Goal: Navigation & Orientation: Find specific page/section

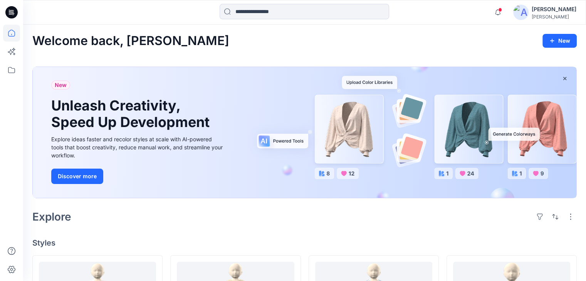
click at [132, 10] on div at bounding box center [93, 12] width 141 height 17
click at [495, 13] on icon "button" at bounding box center [497, 12] width 5 height 5
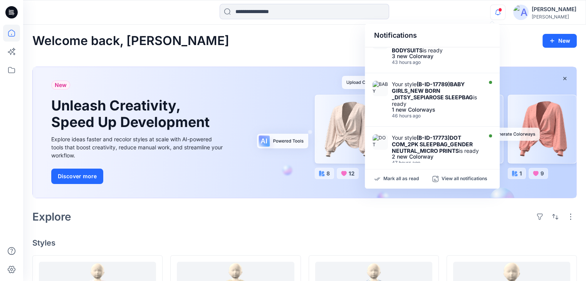
scroll to position [39, 0]
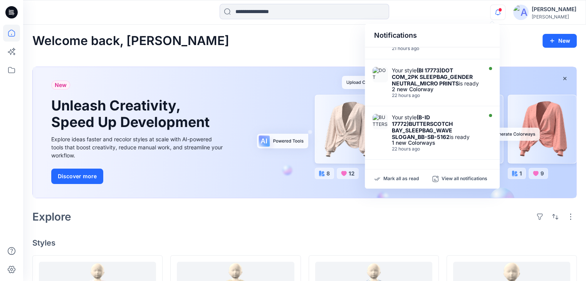
click at [452, 25] on div "Notifications" at bounding box center [432, 35] width 135 height 23
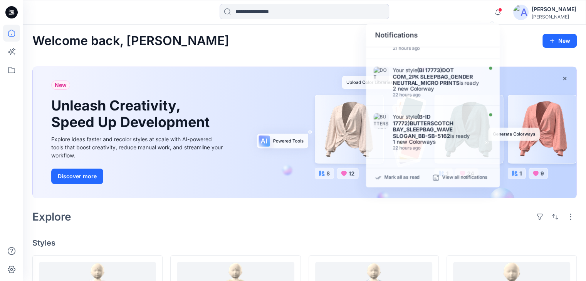
click at [442, 17] on div at bounding box center [304, 12] width 281 height 17
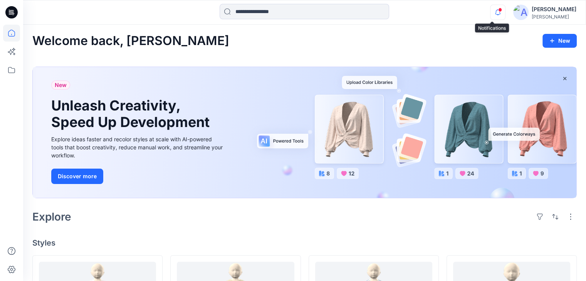
click at [495, 13] on icon "button" at bounding box center [497, 12] width 5 height 5
click at [557, 9] on div "[PERSON_NAME]" at bounding box center [554, 9] width 45 height 9
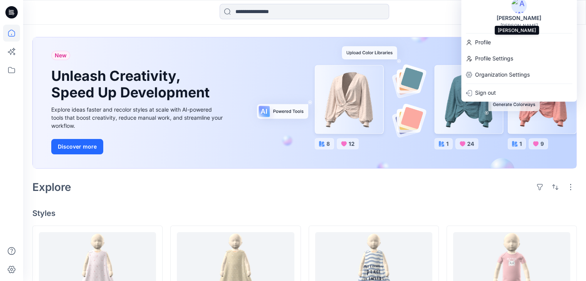
scroll to position [0, 0]
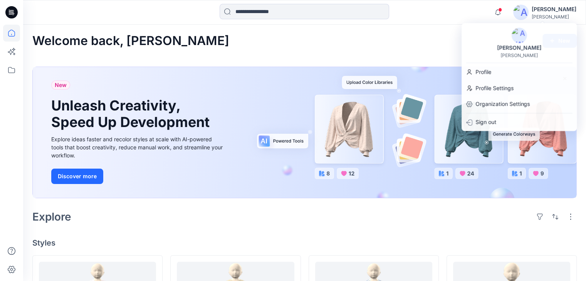
click at [411, 15] on div at bounding box center [304, 12] width 281 height 17
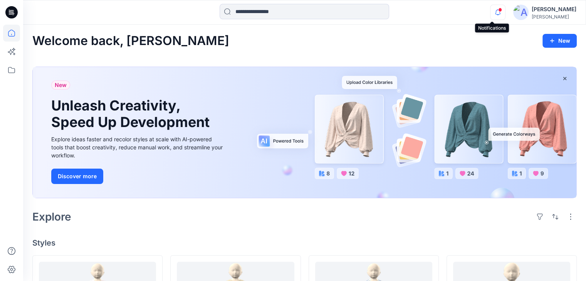
click at [495, 13] on icon "button" at bounding box center [497, 12] width 15 height 15
drag, startPoint x: 500, startPoint y: 71, endPoint x: 499, endPoint y: 79, distance: 7.7
click at [499, 79] on div "New Unleash Creativity, Speed Up Development Explore ideas faster and recolor s…" at bounding box center [305, 132] width 544 height 131
click at [498, 13] on icon "button" at bounding box center [497, 12] width 15 height 15
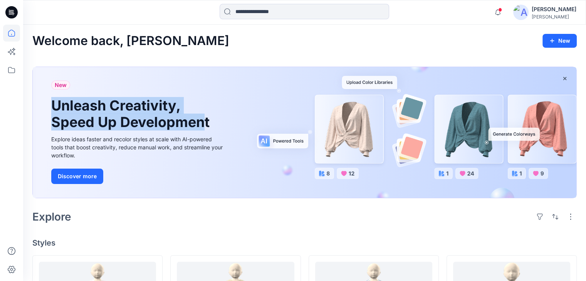
drag, startPoint x: 206, startPoint y: 124, endPoint x: 54, endPoint y: 108, distance: 153.4
click at [54, 108] on h1 "Unleash Creativity, Speed Up Development" at bounding box center [132, 113] width 162 height 33
click at [52, 106] on h1 "Unleash Creativity, Speed Up Development" at bounding box center [132, 113] width 162 height 33
drag, startPoint x: 52, startPoint y: 104, endPoint x: 217, endPoint y: 127, distance: 166.8
click at [217, 127] on div "New Unleash Creativity, Speed Up Development Explore ideas faster and recolor s…" at bounding box center [138, 132] width 186 height 131
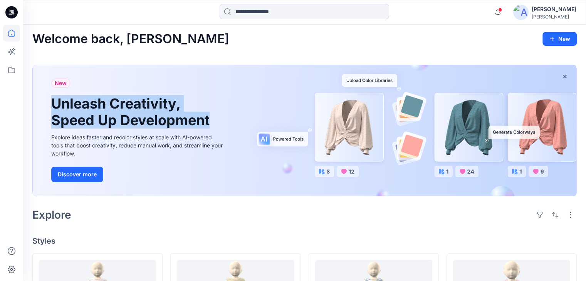
scroll to position [116, 0]
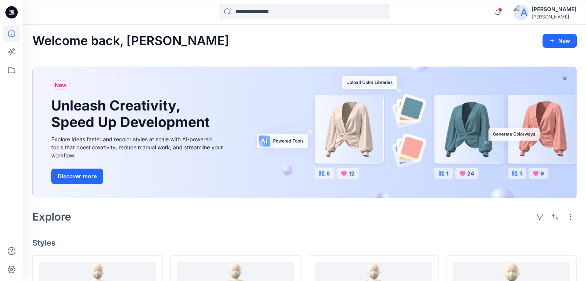
click at [230, 46] on div "Welcome back, Rashmi New" at bounding box center [304, 41] width 544 height 14
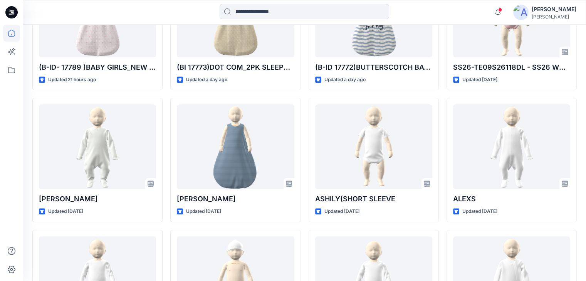
scroll to position [231, 0]
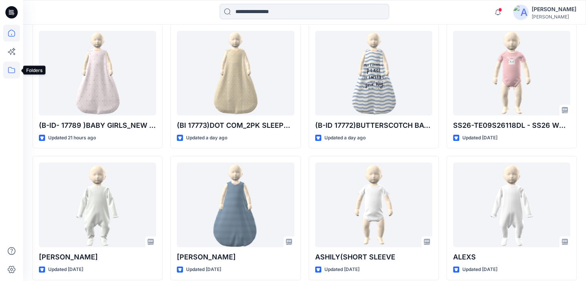
click at [8, 70] on icon at bounding box center [11, 70] width 7 height 6
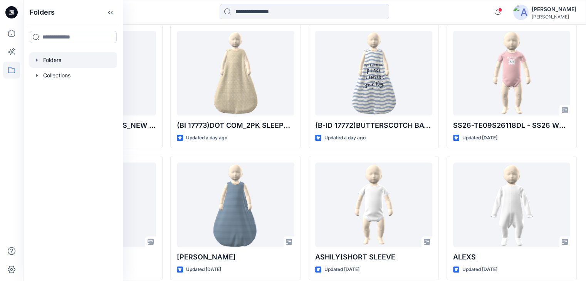
click at [46, 65] on div at bounding box center [73, 59] width 88 height 15
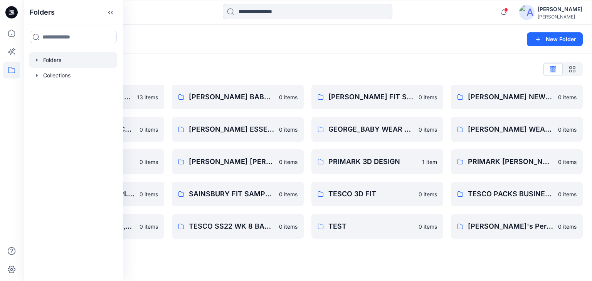
click at [230, 40] on div "Folders" at bounding box center [277, 39] width 490 height 11
